Goal: Task Accomplishment & Management: Manage account settings

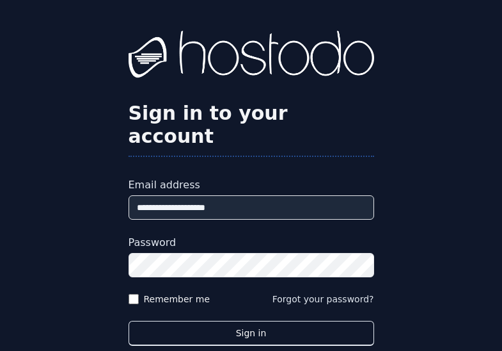
type input "**********"
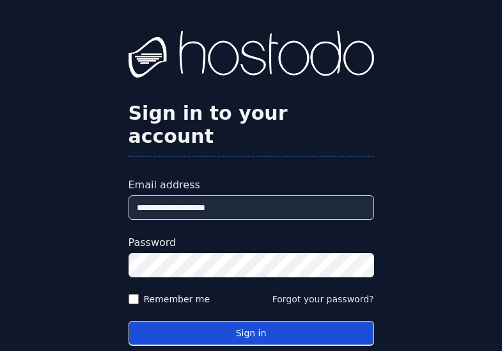
click at [262, 320] on button "Sign in" at bounding box center [252, 332] width 246 height 25
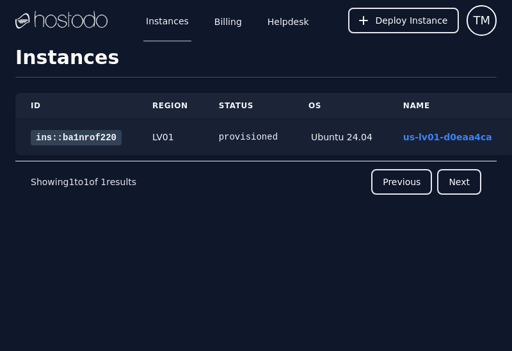
click at [104, 136] on link "ins::ba1nrof220" at bounding box center [76, 137] width 91 height 15
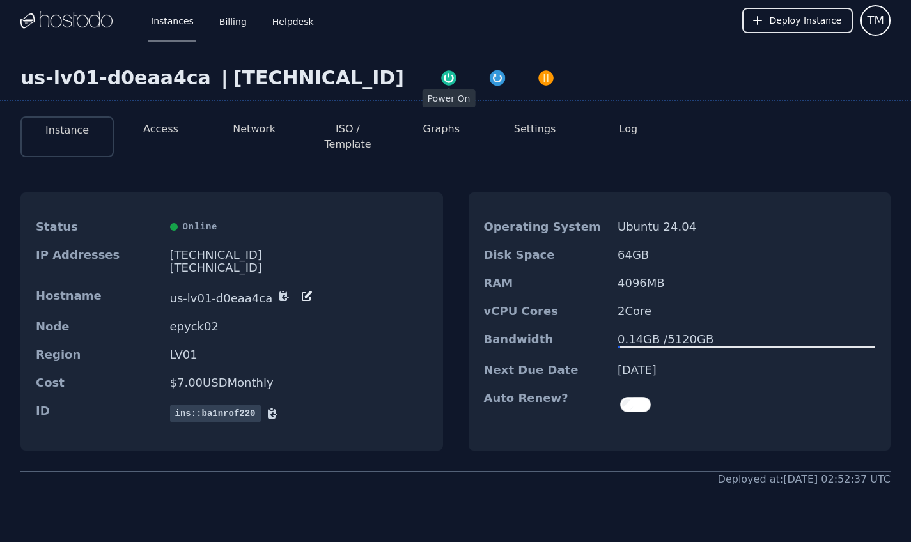
click at [440, 80] on img "button" at bounding box center [449, 78] width 18 height 18
click at [344, 130] on button "ISO / Template" at bounding box center [347, 137] width 73 height 31
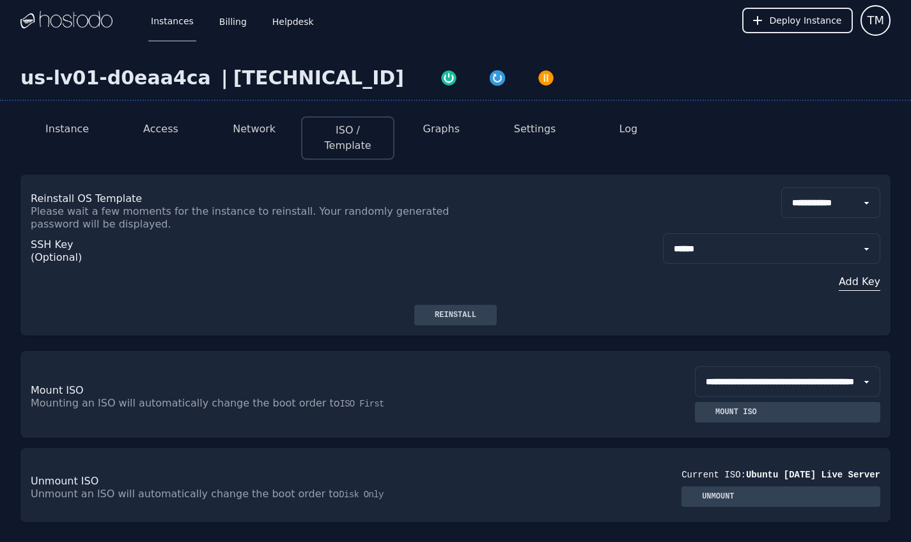
click at [173, 127] on button "Access" at bounding box center [160, 129] width 35 height 15
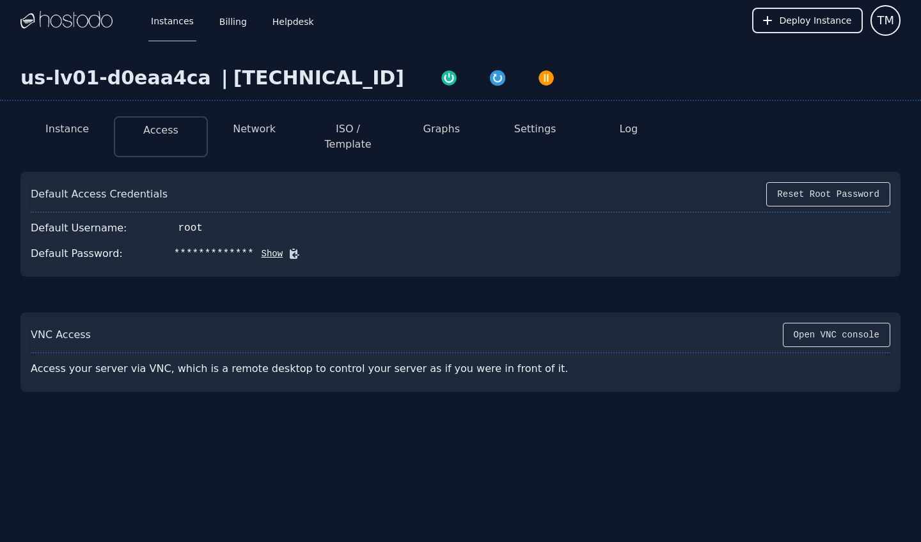
click at [244, 138] on li "Network" at bounding box center [254, 136] width 93 height 41
click at [501, 323] on button "Open VNC console" at bounding box center [836, 335] width 107 height 24
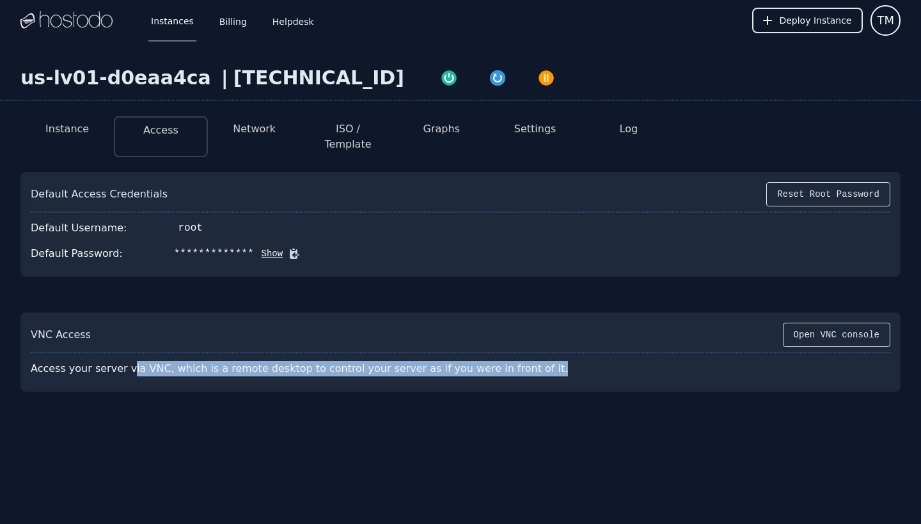
drag, startPoint x: 135, startPoint y: 362, endPoint x: 200, endPoint y: 362, distance: 64.6
click at [200, 350] on div "Access your server via VNC, which is a remote desktop to control your server as…" at bounding box center [317, 369] width 573 height 26
click at [48, 0] on html "**********" at bounding box center [460, 262] width 921 height 524
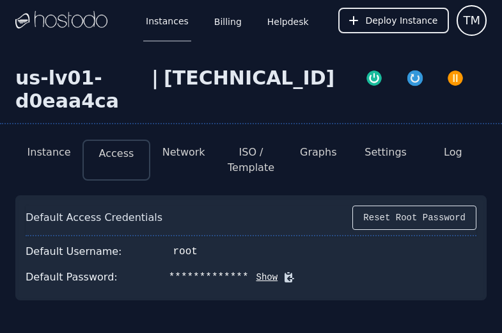
click at [251, 161] on button "ISO / Template" at bounding box center [251, 160] width 47 height 31
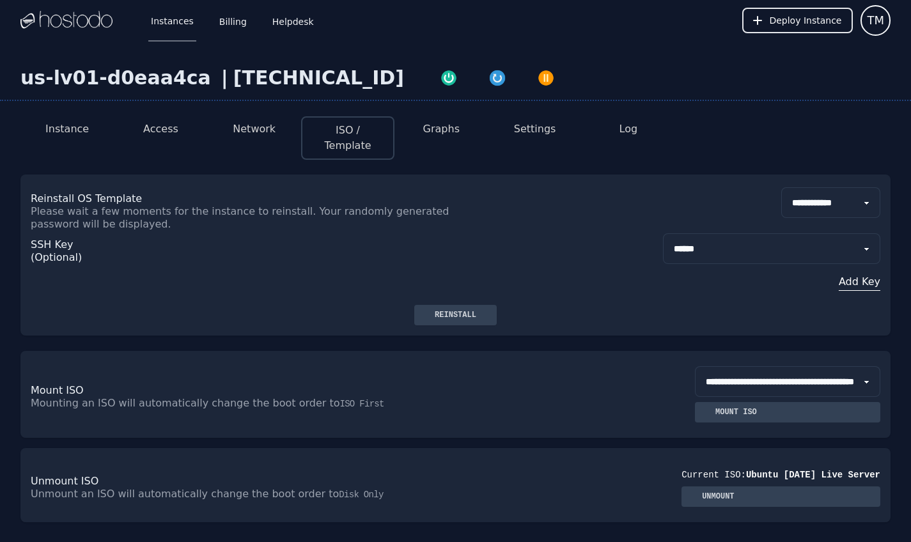
click at [501, 235] on div "**********" at bounding box center [456, 268] width 850 height 74
click at [501, 187] on div "**********" at bounding box center [456, 208] width 850 height 43
click at [462, 310] on div "Reinstall" at bounding box center [456, 315] width 62 height 10
drag, startPoint x: 43, startPoint y: 115, endPoint x: 52, endPoint y: 122, distance: 11.5
click at [43, 116] on div "Instance Access Network ISO / Template Graphs Settings Log" at bounding box center [455, 132] width 870 height 53
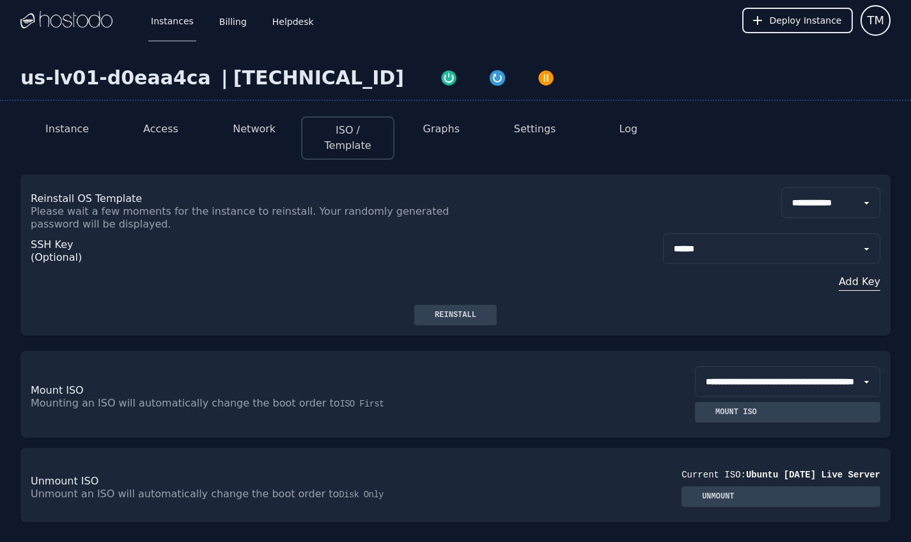
click at [55, 123] on button "Instance" at bounding box center [66, 129] width 43 height 15
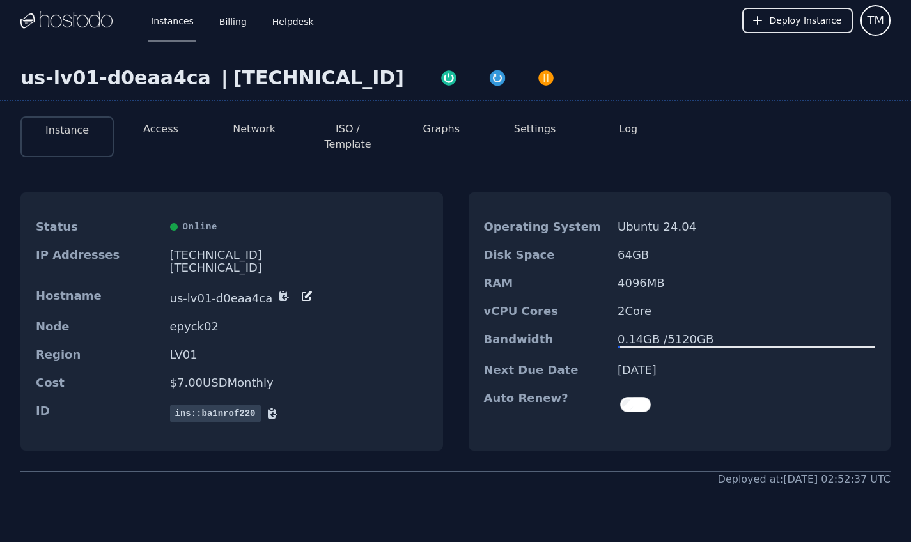
drag, startPoint x: 55, startPoint y: 123, endPoint x: 61, endPoint y: 130, distance: 9.5
click at [61, 130] on button "Instance" at bounding box center [66, 130] width 43 height 15
click at [489, 80] on img "button" at bounding box center [498, 78] width 18 height 18
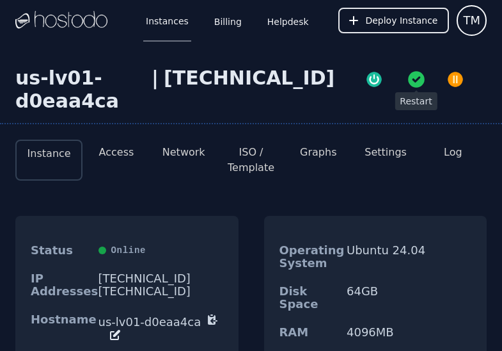
click at [237, 176] on li "ISO / Template" at bounding box center [250, 159] width 67 height 41
click at [240, 173] on button "ISO / Template" at bounding box center [251, 160] width 47 height 31
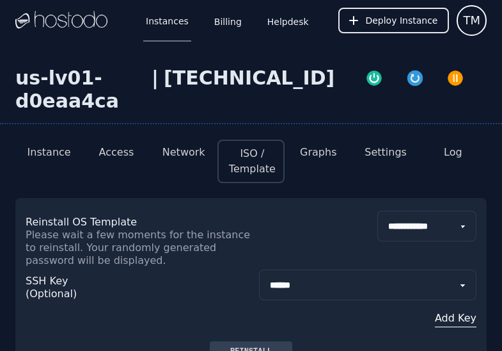
click at [295, 223] on div "**********" at bounding box center [251, 238] width 451 height 56
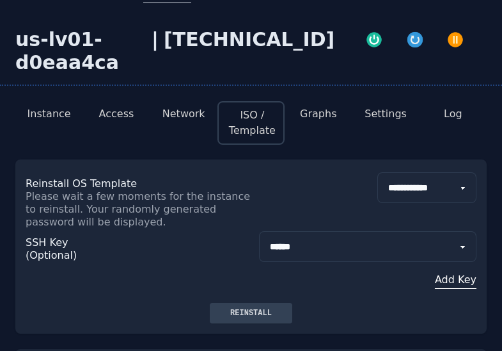
scroll to position [85, 0]
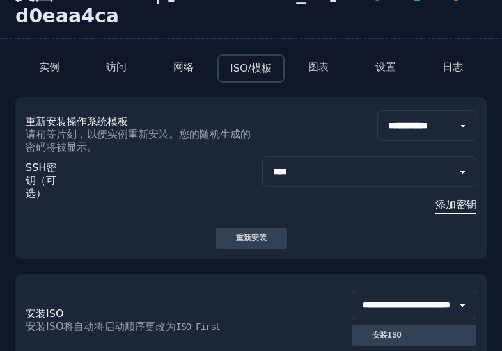
select select "***"
click at [145, 203] on div "**********" at bounding box center [251, 191] width 451 height 74
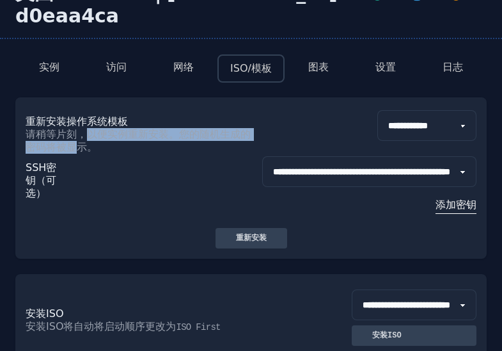
drag, startPoint x: 88, startPoint y: 134, endPoint x: 90, endPoint y: 141, distance: 7.3
click at [90, 141] on p "请稍等片刻，以便实例重新安装。您的随机生成的密码将被显示。" at bounding box center [139, 141] width 226 height 26
drag, startPoint x: 89, startPoint y: 136, endPoint x: 90, endPoint y: 143, distance: 7.8
click at [90, 143] on p "请稍等片刻，以便实例重新安装。您的随机生成的密码将被显示。" at bounding box center [139, 141] width 226 height 26
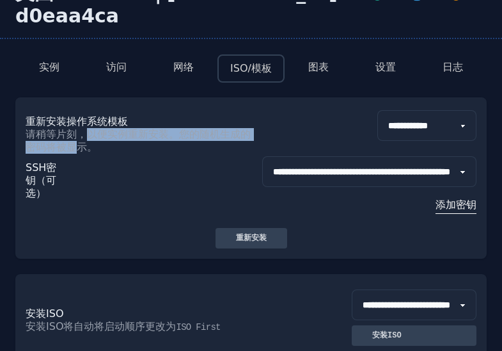
click at [90, 143] on p "请稍等片刻，以便实例重新安装。您的随机生成的密码将被显示。" at bounding box center [139, 141] width 226 height 26
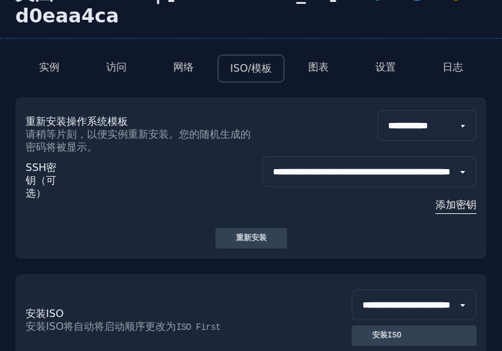
click at [106, 71] on button "访问" at bounding box center [116, 66] width 20 height 15
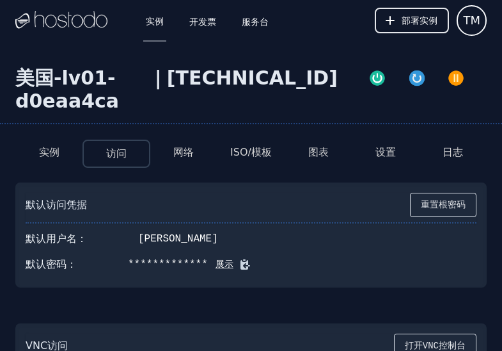
click at [233, 267] on button "展示" at bounding box center [221, 264] width 26 height 13
click at [242, 267] on button "隐藏" at bounding box center [239, 264] width 26 height 13
click at [244, 155] on button "ISO/模板" at bounding box center [251, 152] width 42 height 15
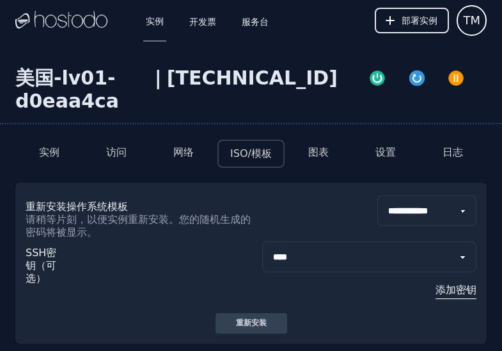
click at [49, 152] on button "实例" at bounding box center [49, 152] width 20 height 15
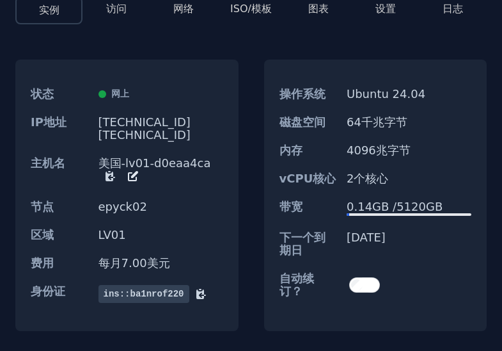
scroll to position [43, 0]
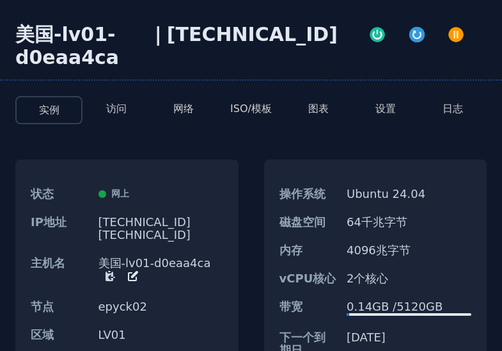
click at [387, 106] on button "设置" at bounding box center [385, 108] width 20 height 15
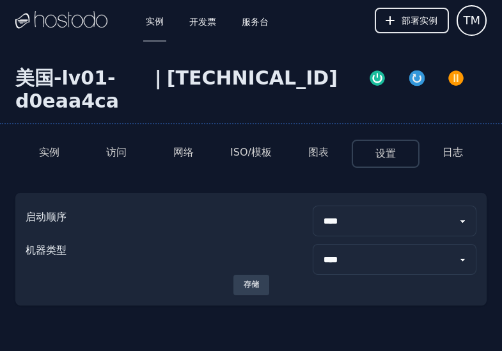
select select "******"
click at [257, 275] on button "存储" at bounding box center [251, 284] width 36 height 20
click at [254, 155] on button "ISO/模板" at bounding box center [251, 152] width 42 height 15
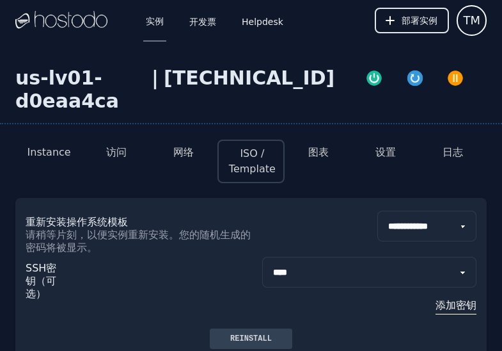
click at [188, 152] on button "网络" at bounding box center [183, 152] width 20 height 15
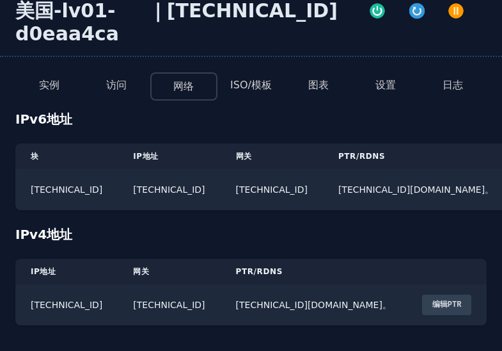
click at [117, 77] on button "访问" at bounding box center [116, 84] width 20 height 15
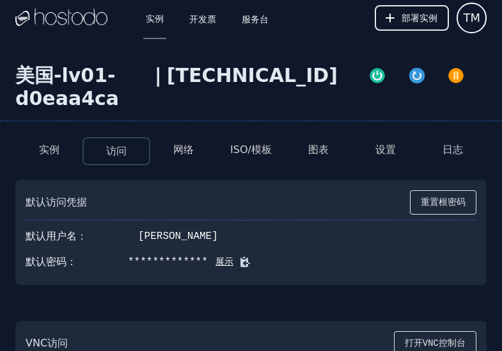
scroll to position [180, 0]
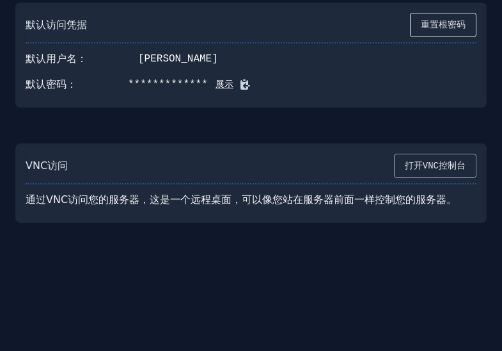
click at [423, 162] on button "打开VNC控制台" at bounding box center [435, 166] width 83 height 24
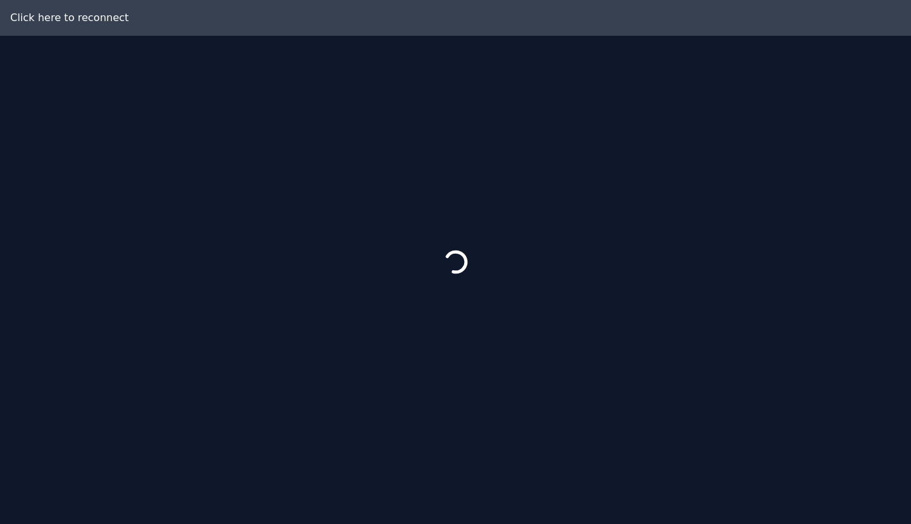
scroll to position [36, 0]
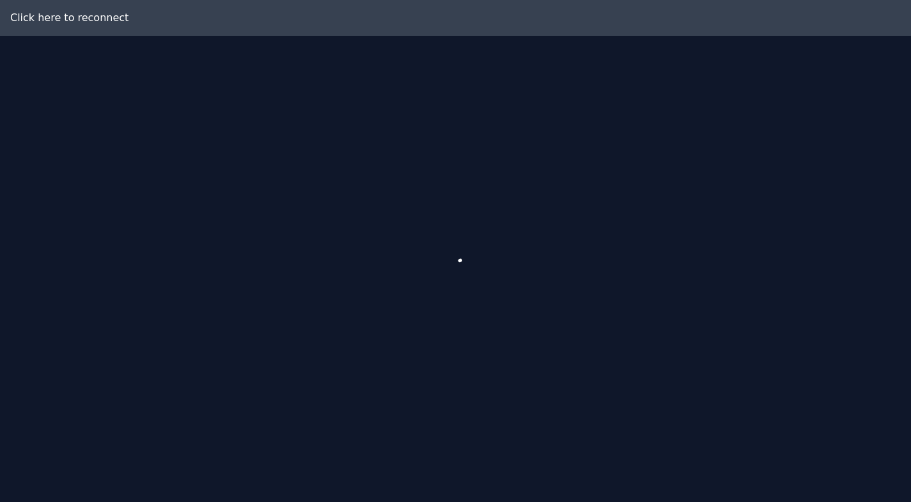
click at [450, 265] on div at bounding box center [455, 251] width 911 height 502
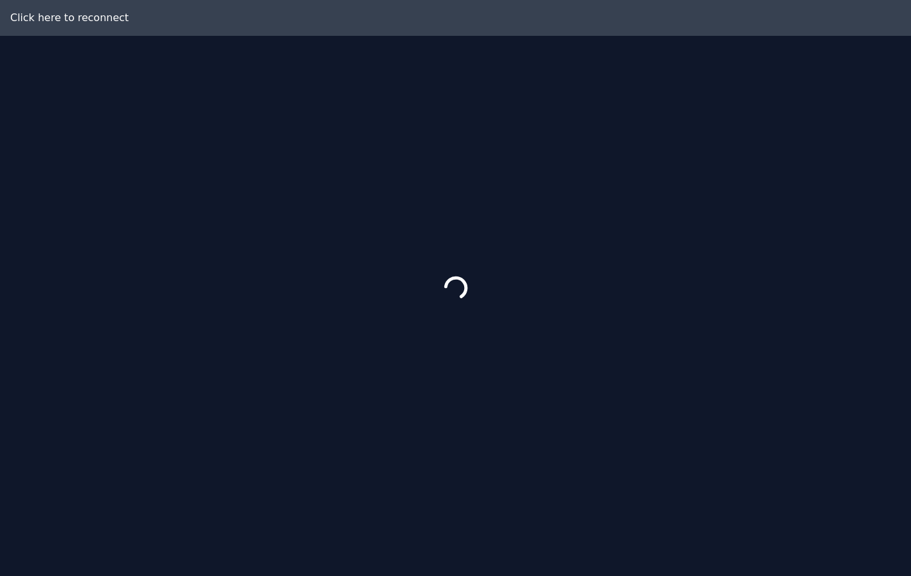
click at [64, 23] on div at bounding box center [455, 288] width 911 height 576
click at [52, 0] on div at bounding box center [455, 288] width 911 height 576
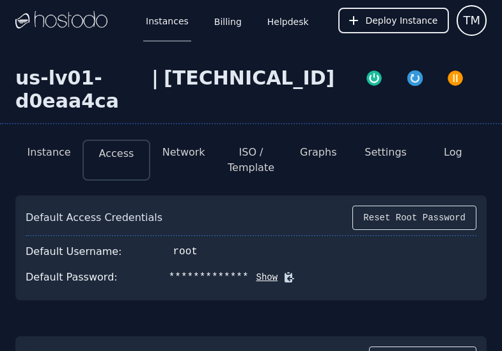
click at [257, 166] on button "ISO / Template" at bounding box center [251, 160] width 47 height 31
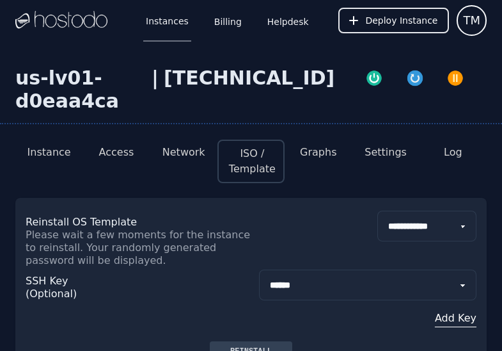
select select "***"
click at [202, 153] on button "Network" at bounding box center [183, 152] width 43 height 15
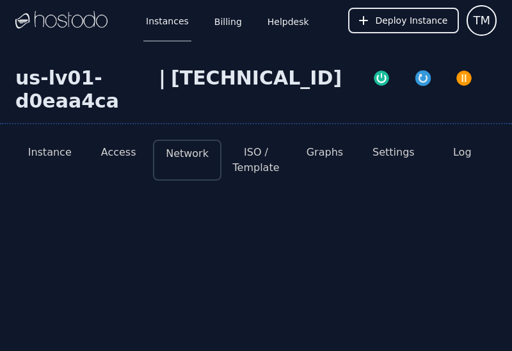
click at [245, 164] on button "ISO / Template" at bounding box center [256, 160] width 48 height 31
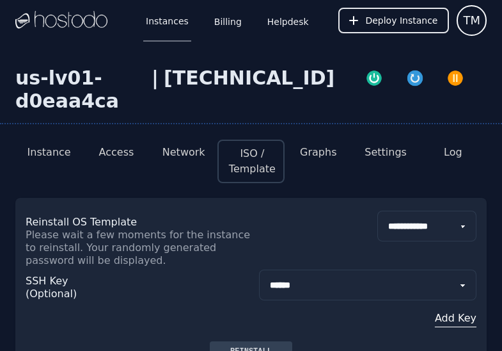
select select "***"
click at [54, 149] on button "Instance" at bounding box center [49, 152] width 43 height 15
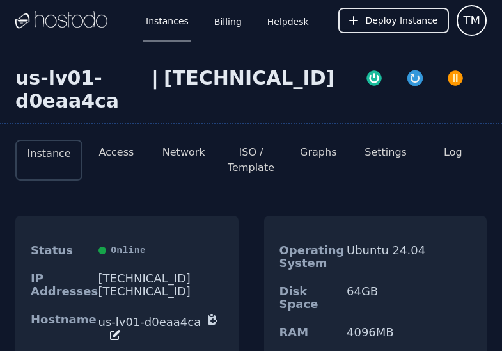
click at [231, 164] on button "ISO / Template" at bounding box center [251, 160] width 47 height 31
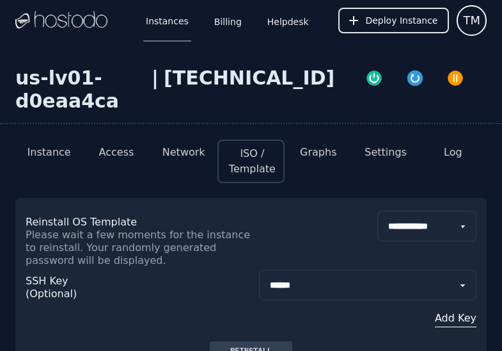
select select "***"
click at [256, 226] on div "**********" at bounding box center [251, 238] width 451 height 56
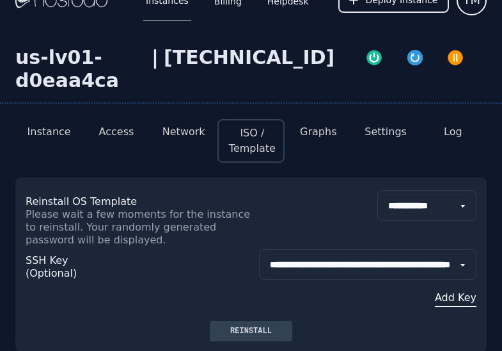
scroll to position [46, 0]
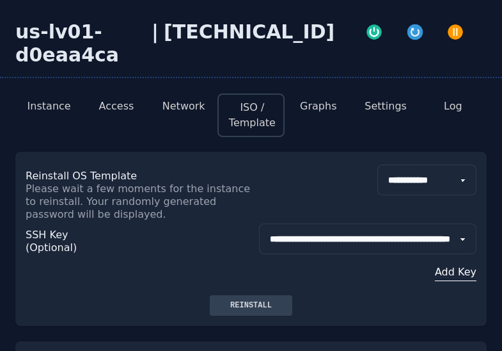
click at [262, 302] on div "Reinstall" at bounding box center [251, 305] width 62 height 10
click at [311, 106] on button "Graphs" at bounding box center [318, 105] width 36 height 15
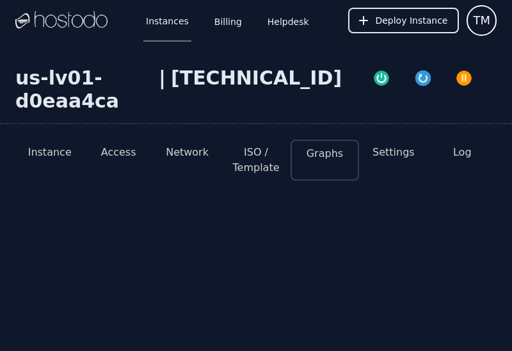
drag, startPoint x: 262, startPoint y: 144, endPoint x: 264, endPoint y: 153, distance: 9.3
click at [262, 144] on li "ISO / Template" at bounding box center [255, 159] width 68 height 41
click at [265, 154] on button "ISO / Template" at bounding box center [256, 160] width 48 height 31
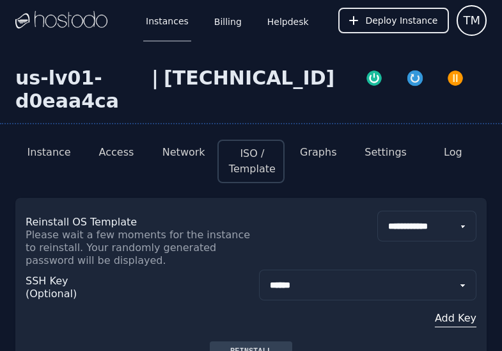
click at [280, 231] on div "**********" at bounding box center [251, 238] width 451 height 56
click at [122, 155] on button "Access" at bounding box center [116, 152] width 35 height 15
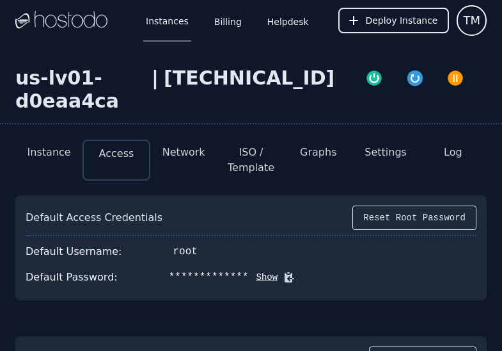
scroll to position [208, 0]
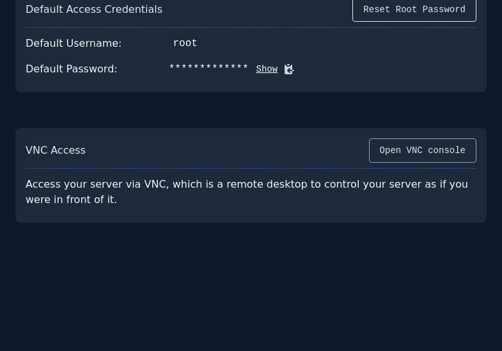
drag, startPoint x: 385, startPoint y: 166, endPoint x: 388, endPoint y: 156, distance: 10.1
click at [385, 166] on div "VNC Access Open VNC console" at bounding box center [251, 153] width 451 height 31
click at [389, 155] on button "Open VNC console" at bounding box center [422, 150] width 107 height 24
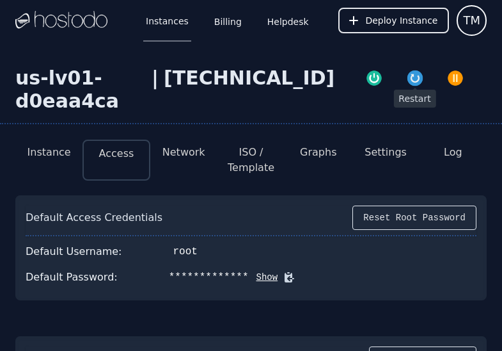
click at [406, 83] on img "button" at bounding box center [415, 78] width 18 height 18
drag, startPoint x: 267, startPoint y: 271, endPoint x: 255, endPoint y: 274, distance: 12.7
click at [268, 271] on button "Show" at bounding box center [263, 277] width 29 height 13
click at [283, 282] on button "Hide" at bounding box center [281, 277] width 29 height 13
click at [56, 159] on button "Instance" at bounding box center [49, 152] width 43 height 15
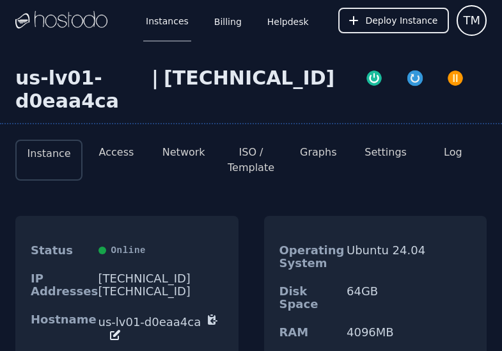
drag, startPoint x: 135, startPoint y: 175, endPoint x: 123, endPoint y: 152, distance: 25.7
click at [135, 175] on li "Access" at bounding box center [116, 159] width 67 height 41
click at [122, 151] on button "Access" at bounding box center [116, 152] width 35 height 15
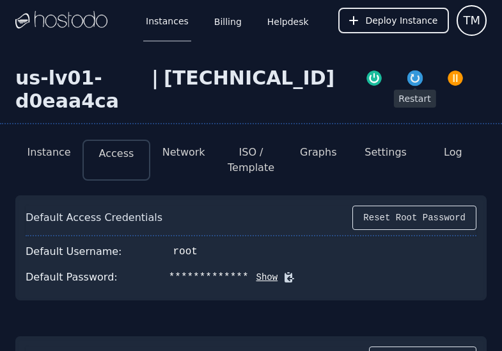
click at [406, 79] on img "button" at bounding box center [415, 78] width 18 height 18
click at [58, 152] on button "Instance" at bounding box center [49, 152] width 43 height 15
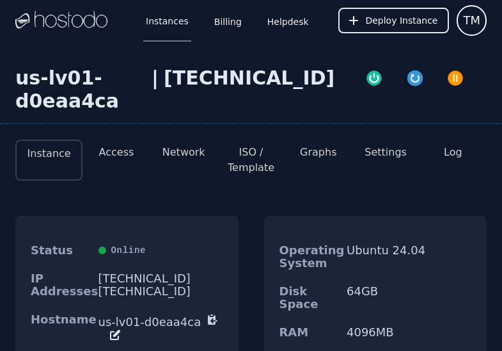
click at [406, 83] on img "button" at bounding box center [415, 78] width 18 height 18
click at [249, 154] on button "ISO / Template" at bounding box center [251, 160] width 47 height 31
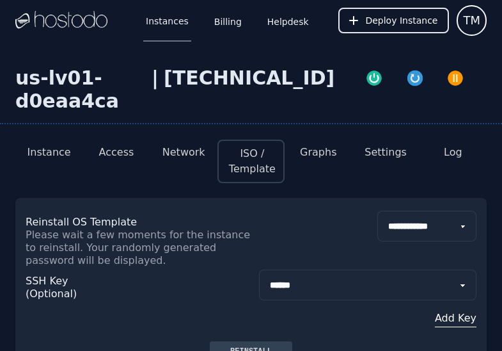
click at [45, 148] on button "Instance" at bounding box center [49, 152] width 43 height 15
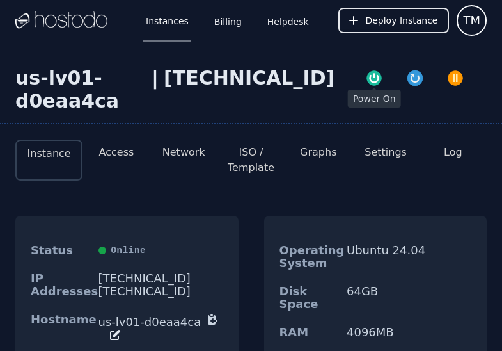
click at [365, 81] on img "button" at bounding box center [374, 78] width 18 height 18
click at [250, 157] on button "ISO / Template" at bounding box center [251, 160] width 47 height 31
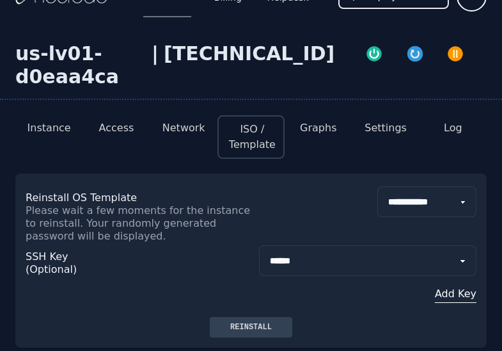
scroll to position [136, 0]
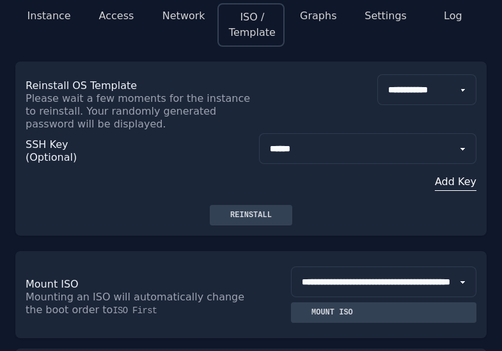
click at [449, 194] on div "**********" at bounding box center [367, 169] width 217 height 72
click at [448, 189] on div "**********" at bounding box center [367, 169] width 217 height 72
click at [453, 185] on button "Add Key" at bounding box center [367, 181] width 217 height 15
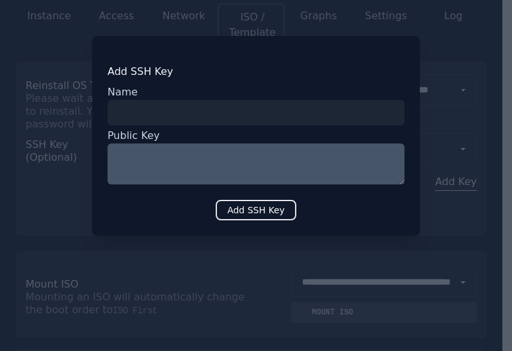
click at [205, 166] on textarea at bounding box center [255, 163] width 297 height 41
click at [193, 118] on input "input" at bounding box center [255, 113] width 297 height 26
click at [237, 239] on div at bounding box center [256, 175] width 512 height 351
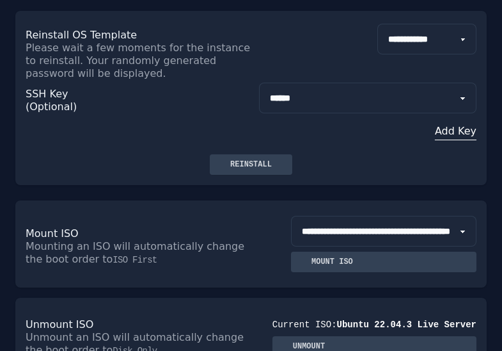
scroll to position [65, 0]
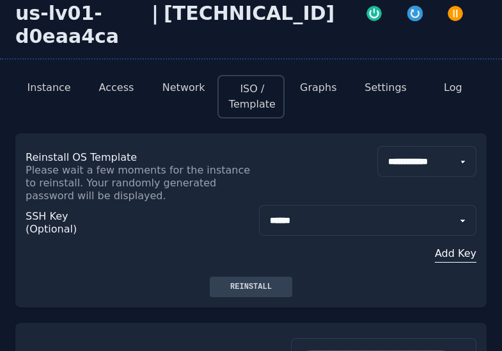
click at [255, 181] on div "**********" at bounding box center [251, 174] width 451 height 56
click at [276, 285] on div "Reinstall" at bounding box center [251, 286] width 62 height 10
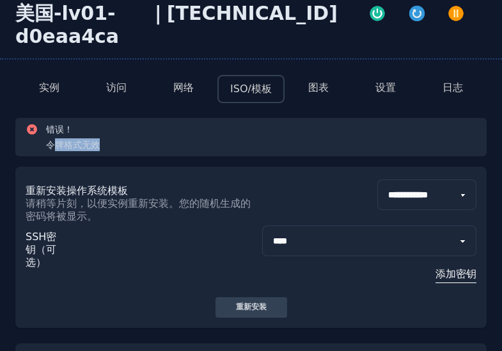
drag, startPoint x: 58, startPoint y: 145, endPoint x: 93, endPoint y: 157, distance: 37.0
click at [93, 156] on div "**********" at bounding box center [250, 223] width 471 height 210
click at [114, 209] on p "请稍等片刻，以便实例重新安装。您的随机生成的密码将被显示。" at bounding box center [139, 210] width 226 height 26
click at [225, 185] on p "重新安装操作系统模板" at bounding box center [139, 190] width 226 height 13
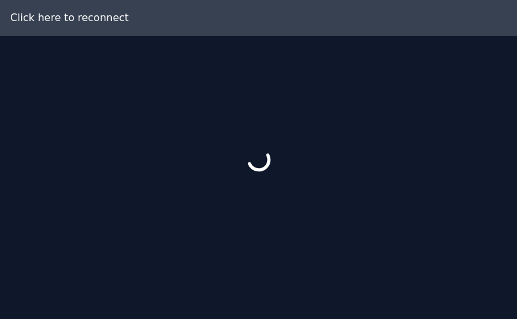
click at [57, 25] on div at bounding box center [258, 159] width 517 height 319
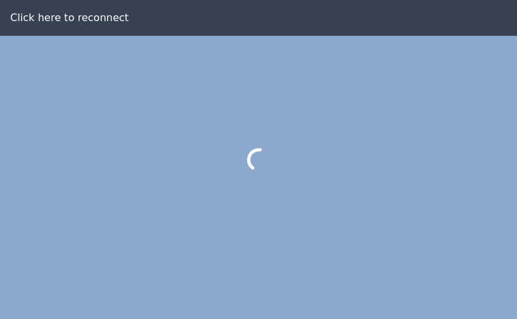
click at [56, 25] on div at bounding box center [258, 159] width 517 height 319
click at [63, 24] on div at bounding box center [258, 159] width 517 height 319
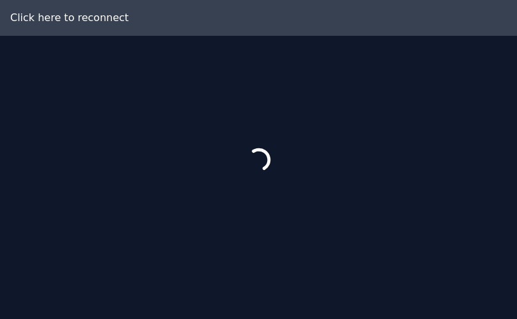
click at [103, 31] on div at bounding box center [258, 159] width 517 height 319
click at [97, 24] on div at bounding box center [258, 159] width 517 height 319
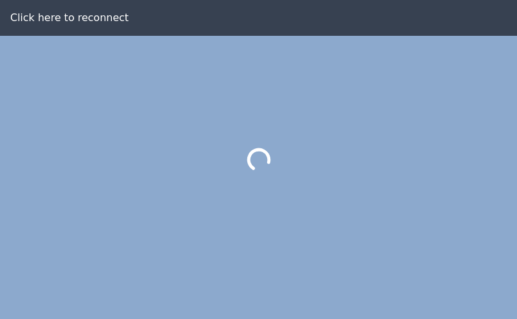
click at [97, 24] on div at bounding box center [258, 159] width 517 height 319
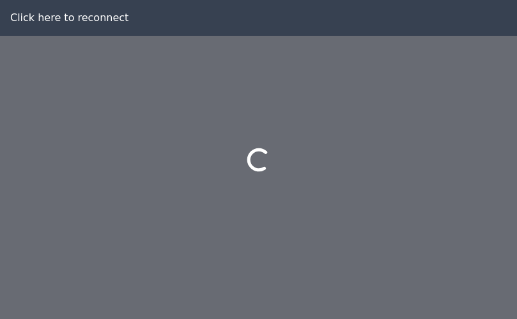
click at [22, 98] on div at bounding box center [258, 159] width 517 height 319
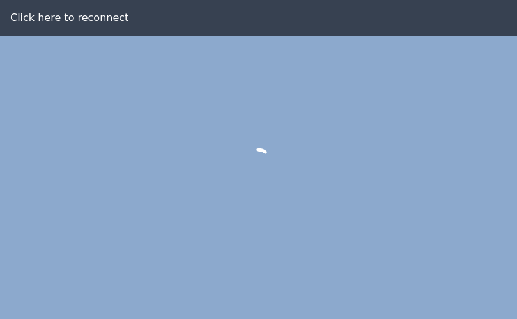
click at [292, 164] on div at bounding box center [258, 159] width 517 height 319
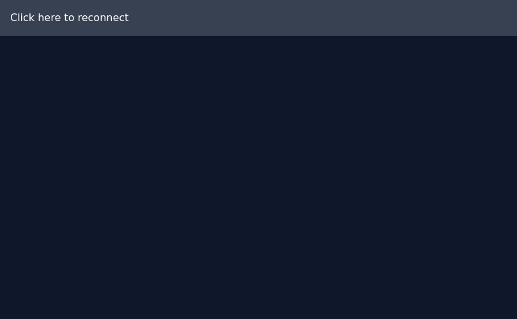
scroll to position [36, 0]
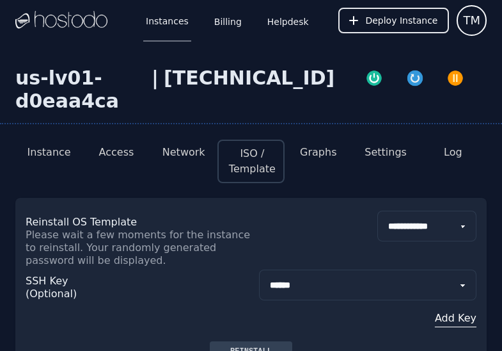
scroll to position [65, 0]
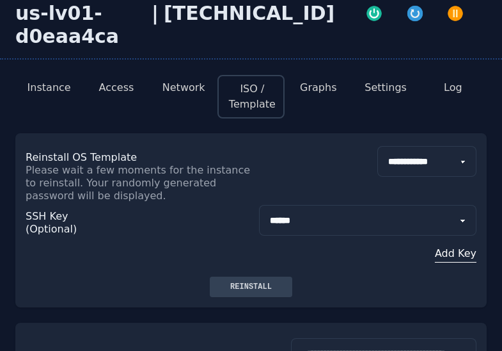
click at [254, 280] on button "Reinstall" at bounding box center [251, 286] width 83 height 20
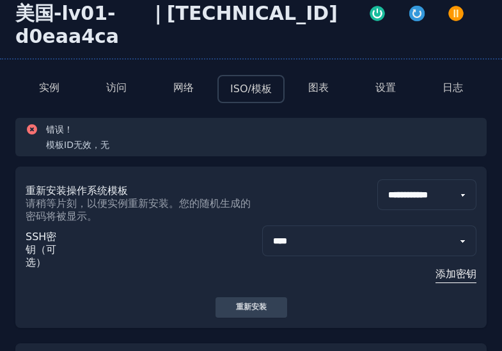
select select "***"
click at [265, 306] on div "重新安装" at bounding box center [251, 307] width 51 height 10
click at [47, 82] on button "实例" at bounding box center [49, 87] width 20 height 15
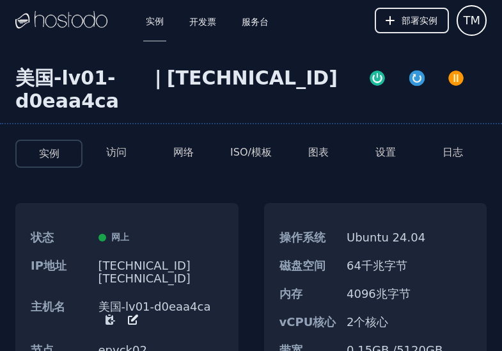
click at [245, 155] on button "ISO/模板" at bounding box center [251, 152] width 42 height 15
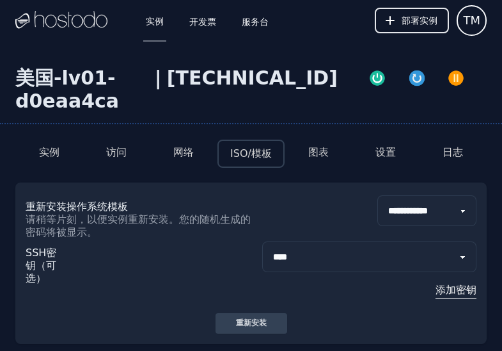
select select "***"
click at [123, 213] on p "请稍等片刻，以便实例重新安装。您的随机生成的密码将被显示。" at bounding box center [139, 226] width 226 height 26
click at [270, 328] on button "重新安装" at bounding box center [252, 323] width 72 height 20
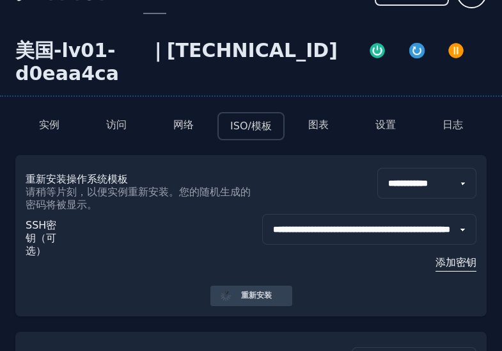
scroll to position [70, 0]
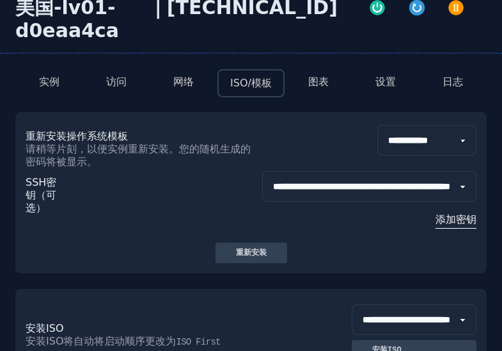
click at [56, 83] on button "实例" at bounding box center [49, 81] width 20 height 15
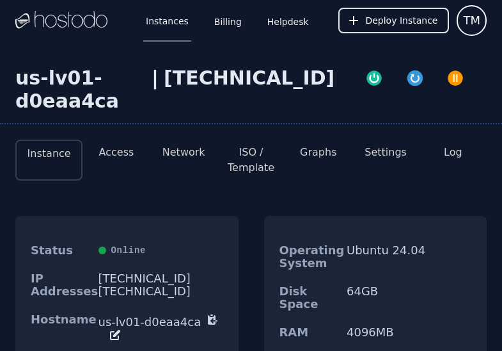
click at [258, 157] on button "ISO / Template" at bounding box center [251, 160] width 47 height 31
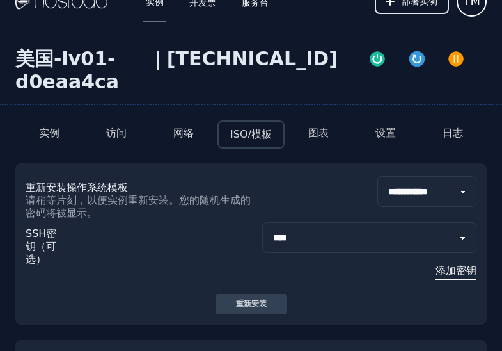
scroll to position [308, 0]
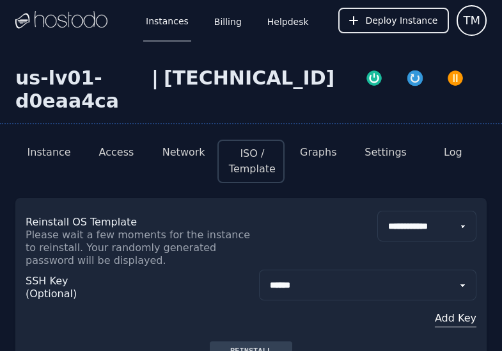
click at [196, 163] on li "Network" at bounding box center [183, 160] width 67 height 43
click at [184, 150] on button "Network" at bounding box center [183, 152] width 43 height 15
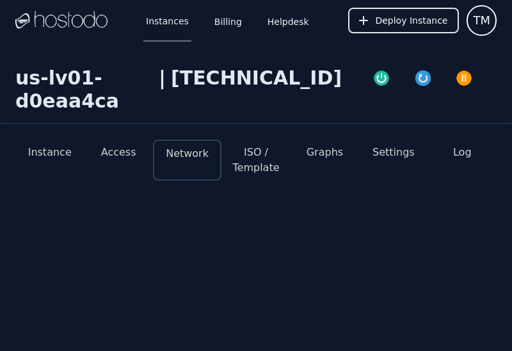
click at [134, 152] on button "Access" at bounding box center [118, 152] width 35 height 15
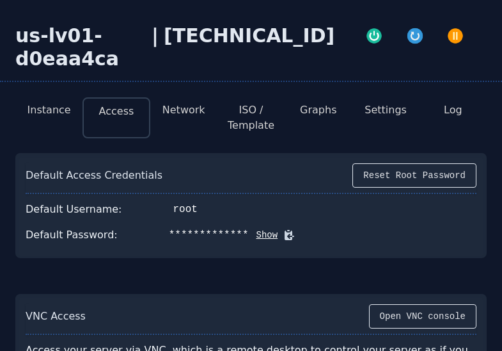
scroll to position [208, 0]
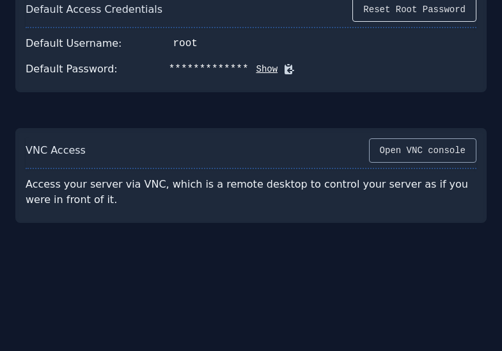
click at [394, 157] on button "Open VNC console" at bounding box center [422, 150] width 107 height 24
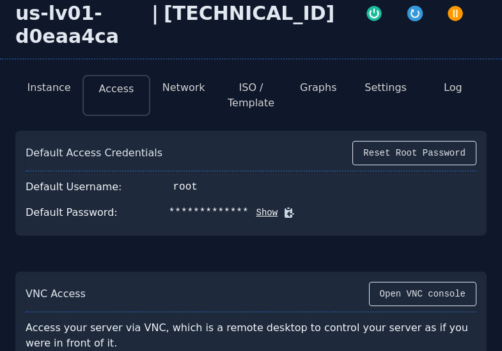
click at [263, 97] on button "ISO / Template" at bounding box center [251, 95] width 47 height 31
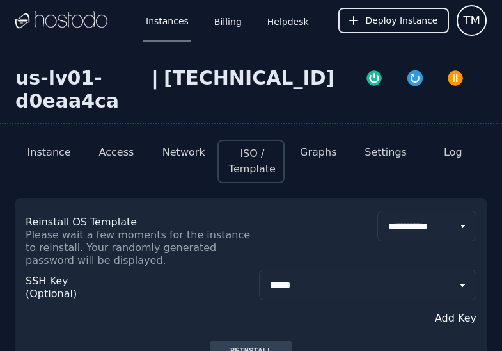
click at [468, 322] on button "Add Key" at bounding box center [367, 317] width 217 height 15
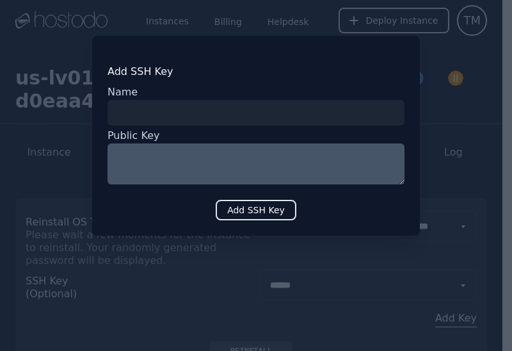
click at [203, 149] on textarea at bounding box center [255, 163] width 297 height 41
paste textarea "**********"
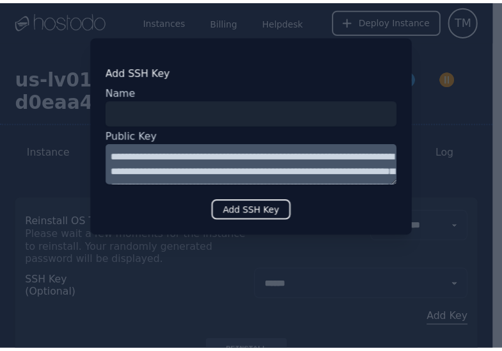
scroll to position [246, 0]
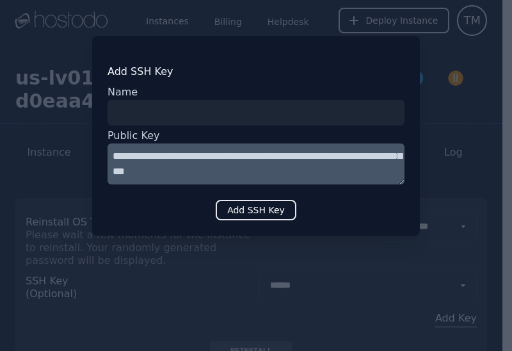
type textarea "**********"
click at [176, 117] on input "input" at bounding box center [255, 113] width 297 height 26
type input "***"
click at [276, 218] on button "Add SSH Key" at bounding box center [256, 210] width 81 height 20
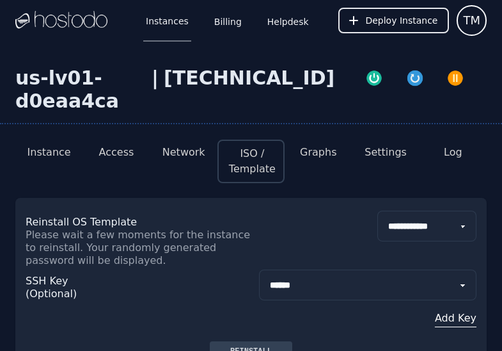
select select "***"
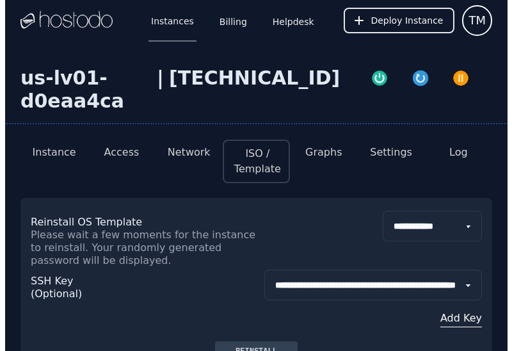
scroll to position [16, 0]
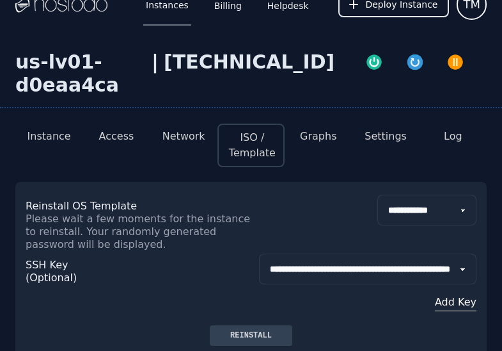
click at [271, 206] on div "**********" at bounding box center [251, 222] width 451 height 56
click at [454, 309] on button "Add Key" at bounding box center [367, 301] width 217 height 15
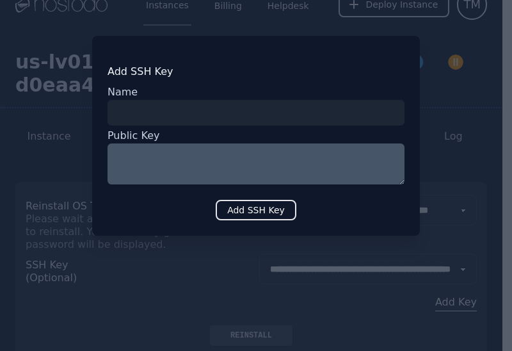
click at [201, 104] on input "input" at bounding box center [255, 113] width 297 height 26
type input "**"
click at [181, 135] on div "Public Key" at bounding box center [255, 135] width 297 height 15
click at [177, 148] on textarea at bounding box center [255, 163] width 297 height 41
paste textarea "**********"
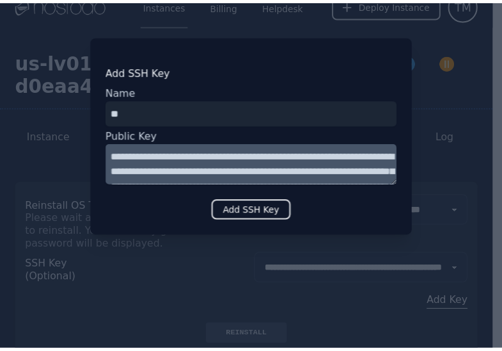
scroll to position [246, 0]
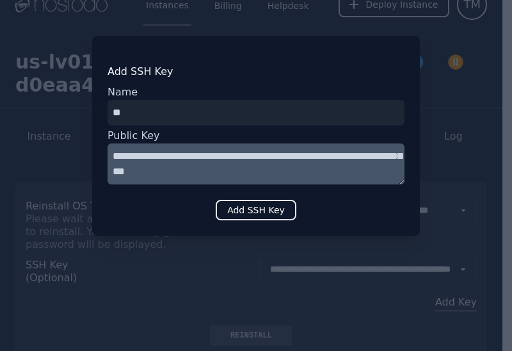
type textarea "**********"
click at [257, 216] on button "Add SSH Key" at bounding box center [256, 210] width 81 height 20
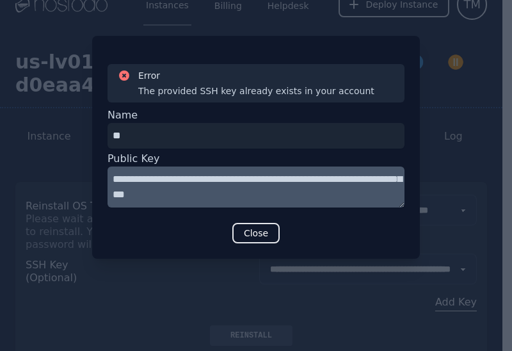
click at [98, 154] on div "**********" at bounding box center [255, 147] width 327 height 223
click at [283, 260] on div at bounding box center [256, 175] width 512 height 351
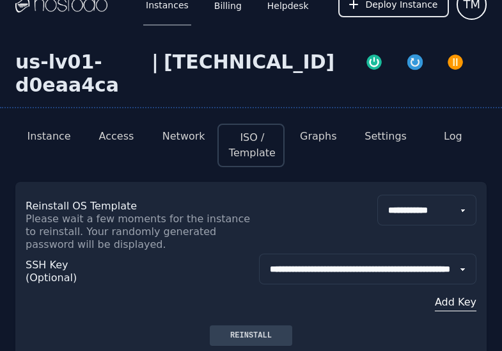
click at [263, 334] on div "Reinstall" at bounding box center [251, 335] width 62 height 10
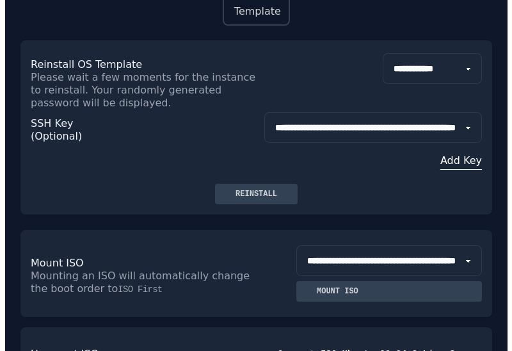
scroll to position [38, 0]
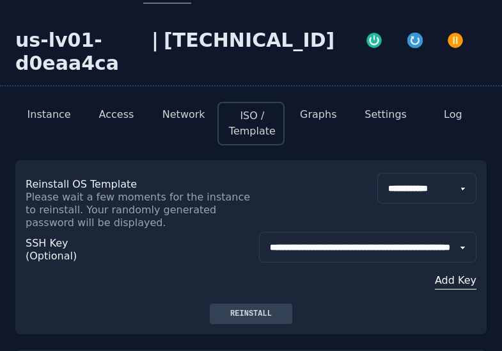
click at [450, 280] on button "Add Key" at bounding box center [367, 279] width 217 height 15
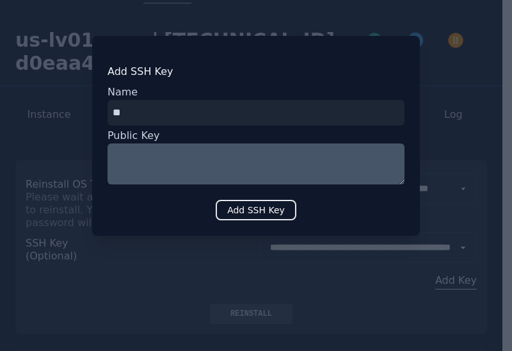
type input "**"
click at [211, 148] on textarea at bounding box center [255, 163] width 297 height 41
paste textarea "**********"
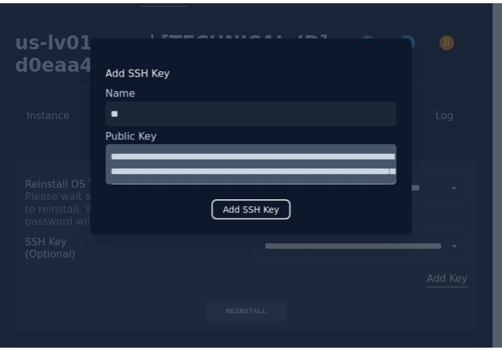
scroll to position [246, 0]
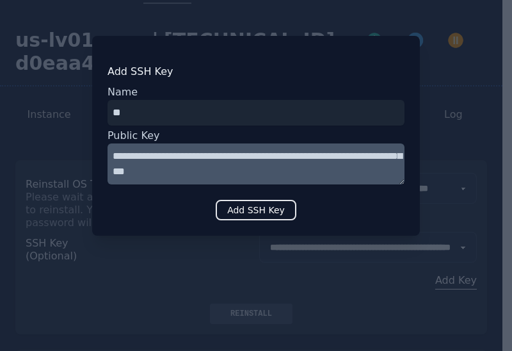
type textarea "**********"
click at [258, 217] on button "Add SSH Key" at bounding box center [256, 210] width 81 height 20
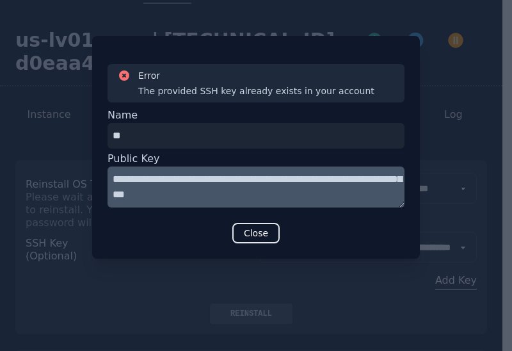
click at [260, 234] on button "Close" at bounding box center [255, 233] width 47 height 20
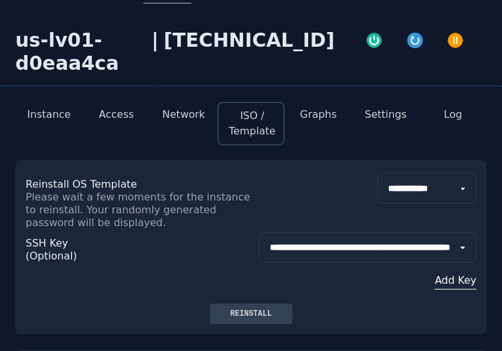
click at [283, 312] on button "Reinstall" at bounding box center [251, 313] width 83 height 20
click at [118, 122] on button "Access" at bounding box center [116, 114] width 35 height 15
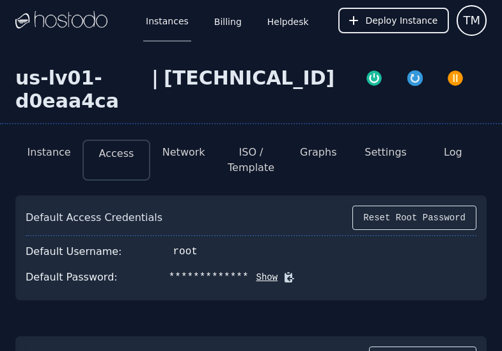
click at [271, 276] on button "Show" at bounding box center [263, 277] width 29 height 13
click at [303, 281] on icon at bounding box center [308, 277] width 10 height 10
drag, startPoint x: 261, startPoint y: 274, endPoint x: 166, endPoint y: 265, distance: 95.1
click at [177, 253] on div "Default Access Credentials Reset Root Password Default Username: root Default P…" at bounding box center [250, 247] width 471 height 105
drag, startPoint x: 162, startPoint y: 276, endPoint x: 253, endPoint y: 281, distance: 91.0
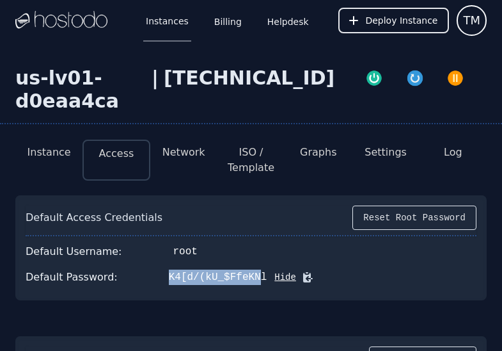
click at [253, 281] on div "K4[d/(kU_$FfeKNl" at bounding box center [218, 276] width 98 height 15
click at [258, 276] on div "Default Password: K4[d/(kU_$FfeKNl Hide" at bounding box center [251, 277] width 451 height 26
click at [177, 271] on div "K4[d/(kU_$FfeKNl" at bounding box center [218, 276] width 98 height 15
drag, startPoint x: 162, startPoint y: 275, endPoint x: 260, endPoint y: 277, distance: 97.2
click at [260, 277] on div "K4[d/(kU_$FfeKNl" at bounding box center [218, 276] width 98 height 15
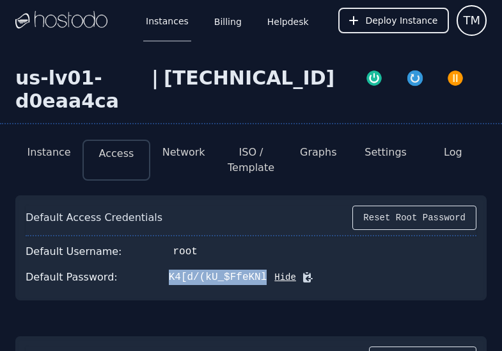
copy div "K4[d/(kU_$FfeKNl"
click at [179, 272] on div "K4[d/(kU_$FfeKNl" at bounding box center [218, 276] width 98 height 15
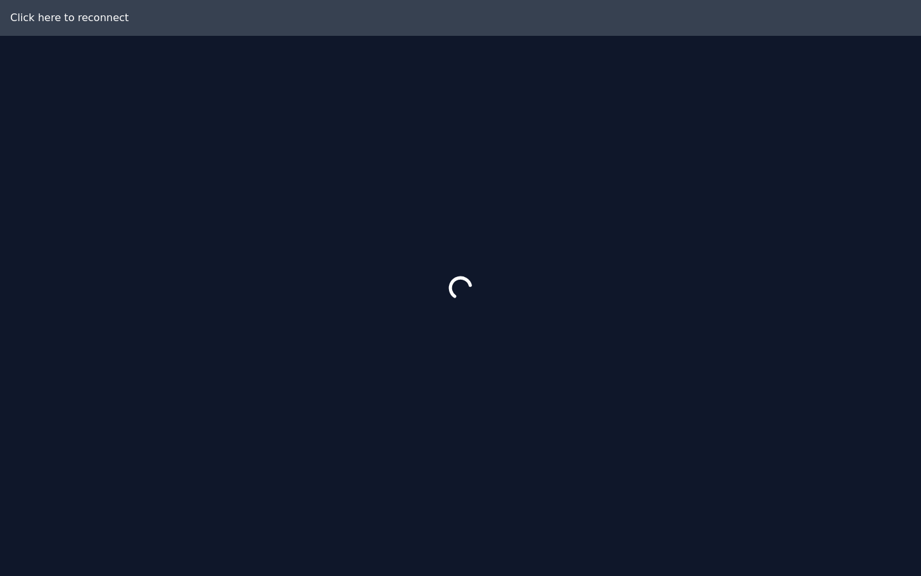
click at [32, 12] on div at bounding box center [460, 288] width 921 height 576
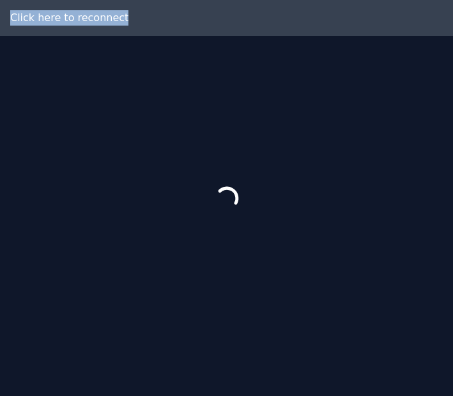
drag, startPoint x: 77, startPoint y: -3, endPoint x: -189, endPoint y: -77, distance: 276.8
click at [0, 0] on html "Click here to reconnect" at bounding box center [226, 198] width 453 height 396
click at [215, 54] on div at bounding box center [226, 198] width 453 height 396
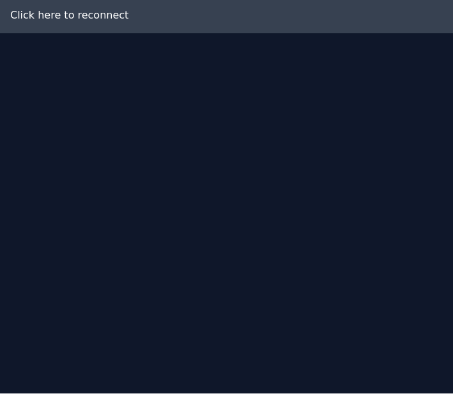
scroll to position [36, 0]
